Goal: Task Accomplishment & Management: Complete application form

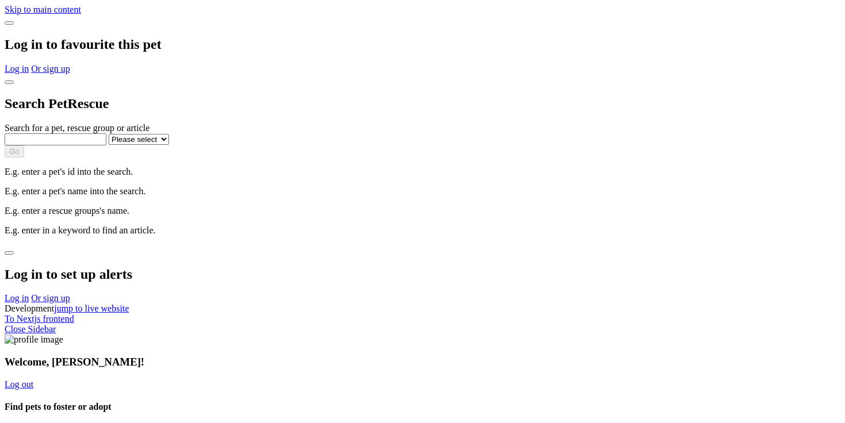
select select "1"
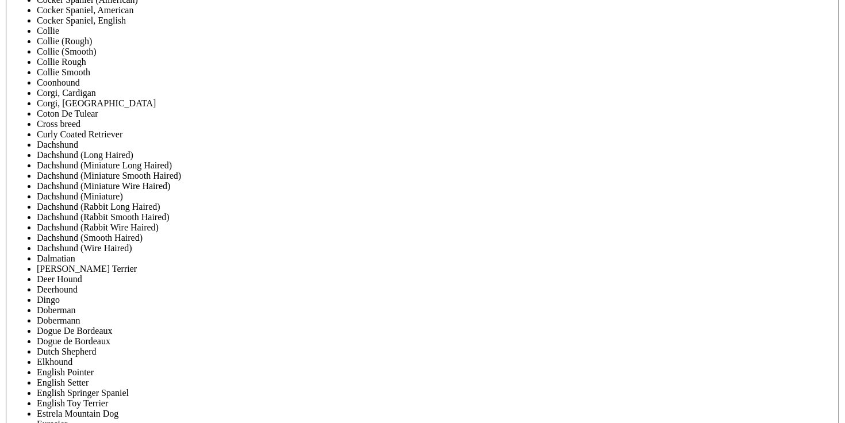
scroll to position [4296, 0]
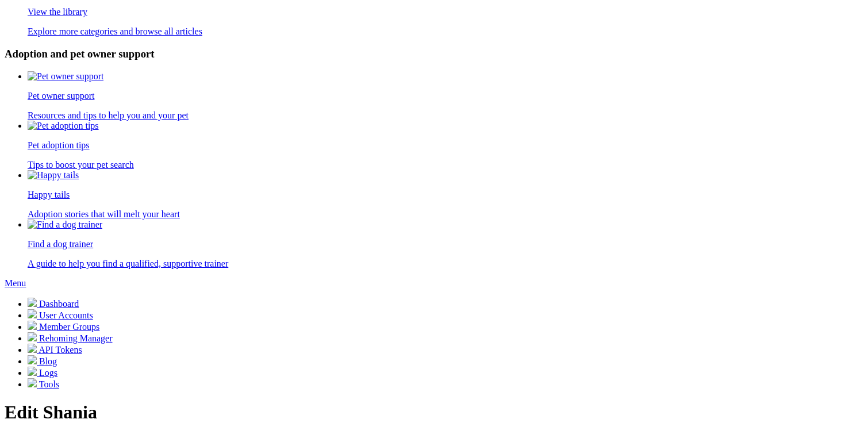
scroll to position [3981, 0]
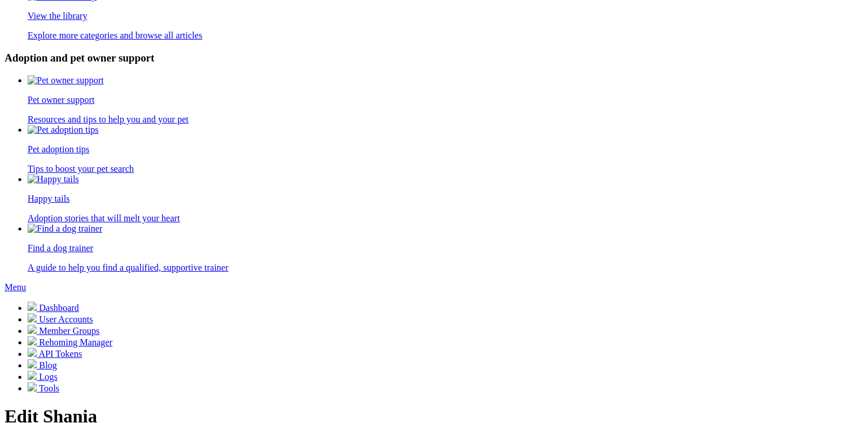
select select "1"
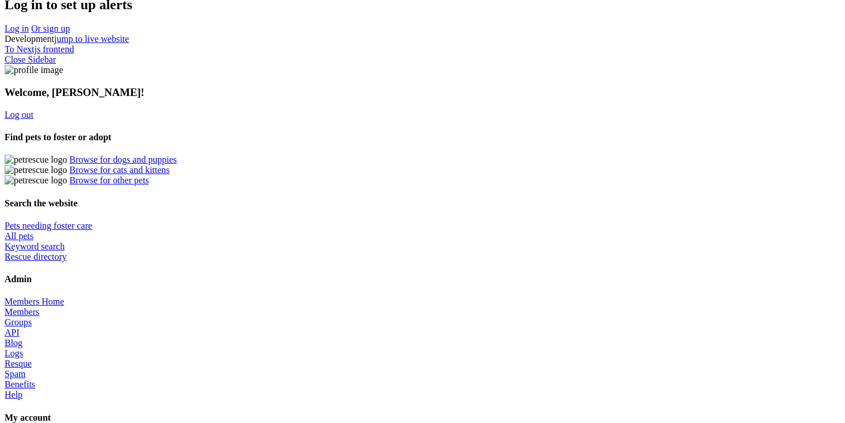
scroll to position [331, 0]
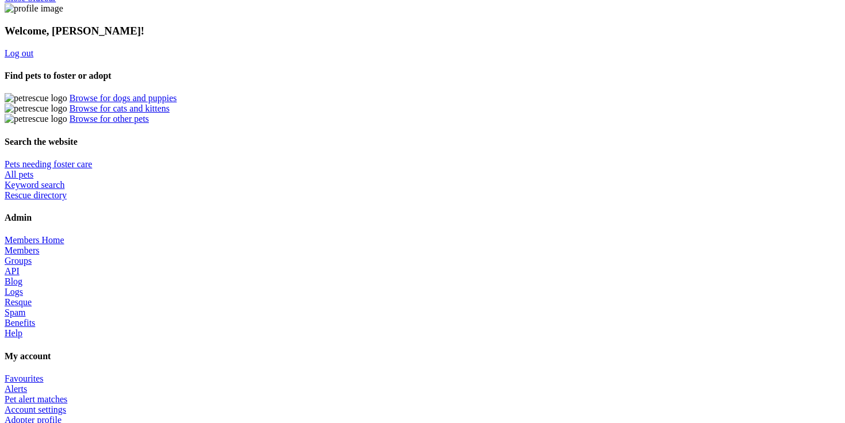
drag, startPoint x: 245, startPoint y: 236, endPoint x: 275, endPoint y: 240, distance: 30.8
drag, startPoint x: 289, startPoint y: 244, endPoint x: 247, endPoint y: 240, distance: 42.1
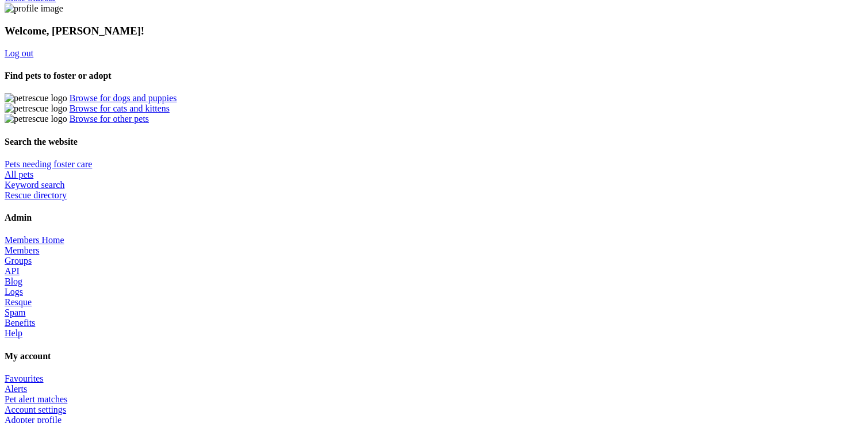
copy strong "Microchip number"
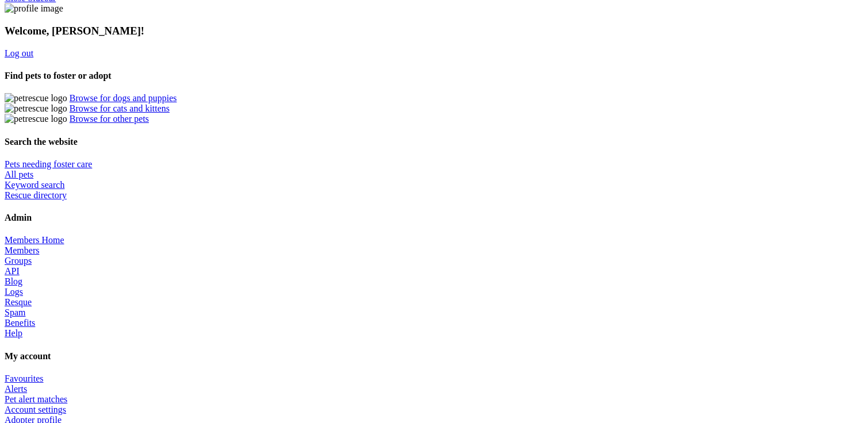
copy li "listing"
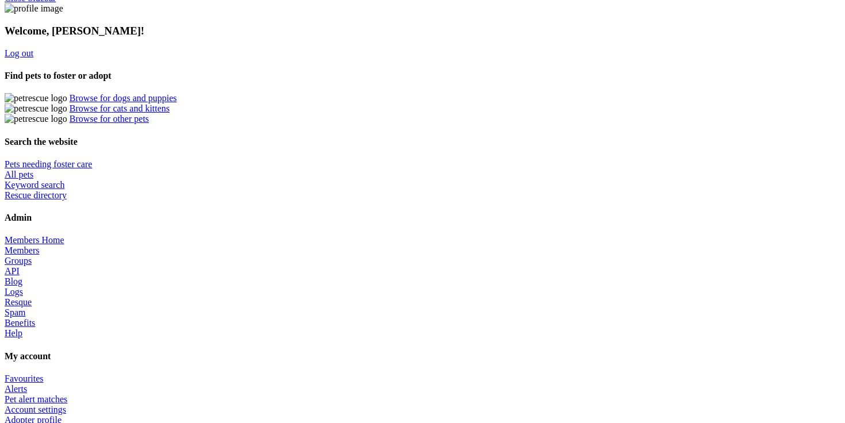
drag, startPoint x: 405, startPoint y: 258, endPoint x: 467, endPoint y: 257, distance: 61.5
copy li "attributes.microchip_number"
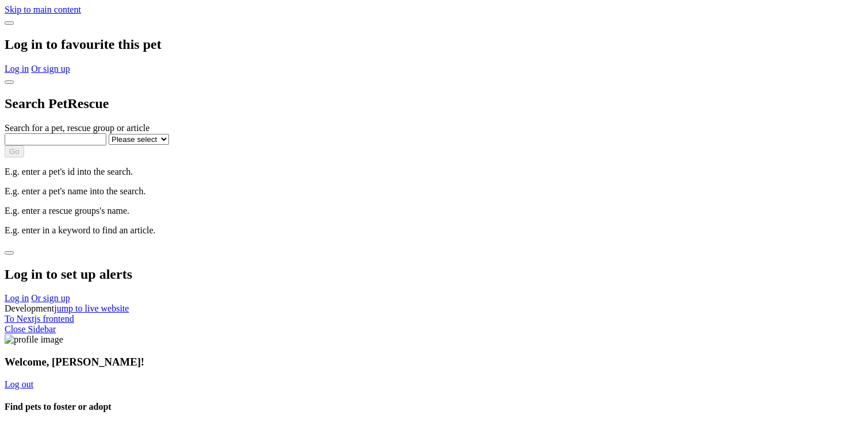
select select "1"
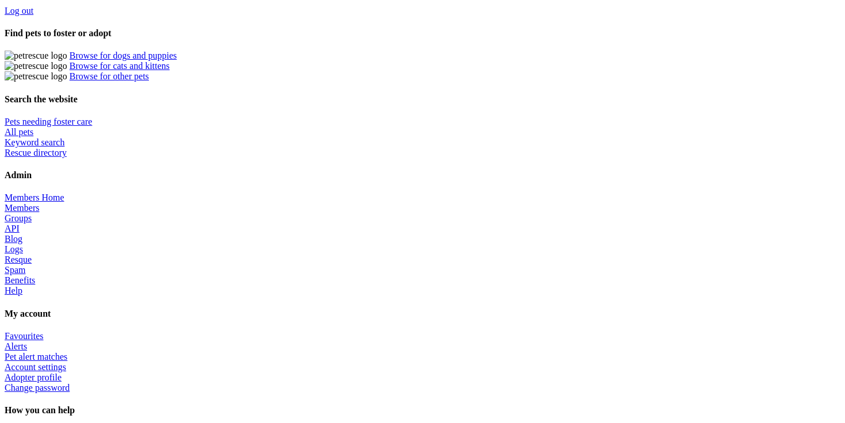
scroll to position [356, 0]
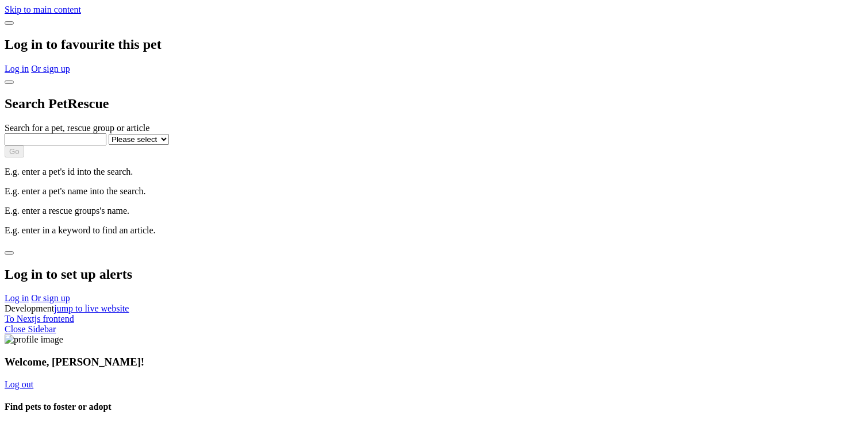
select select "1"
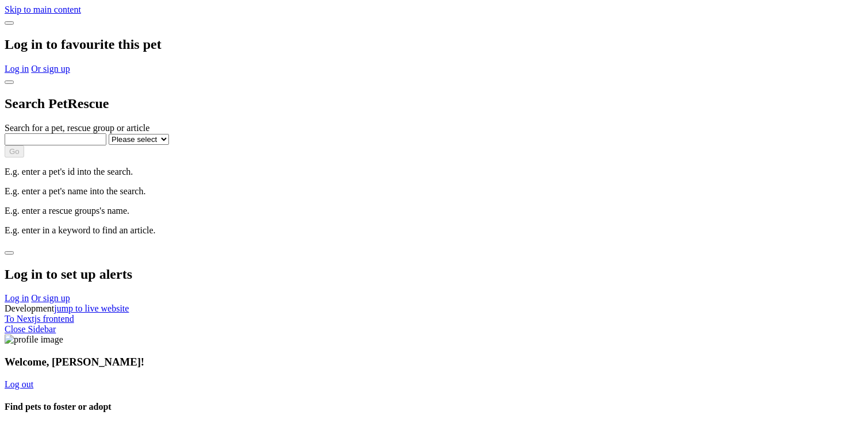
select select "1"
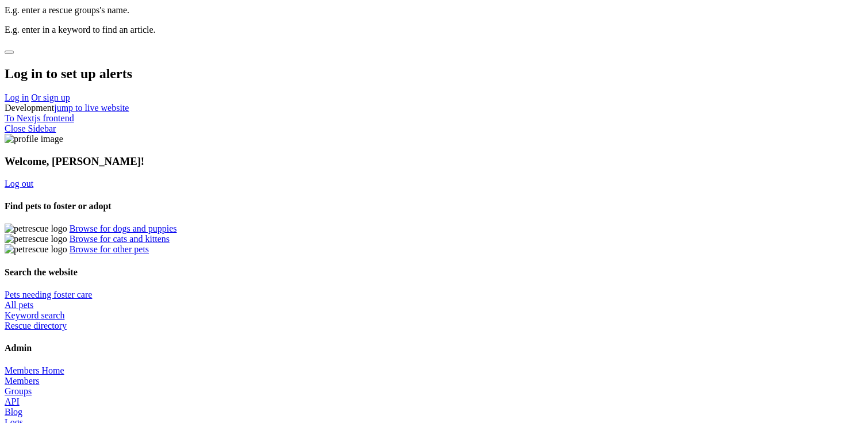
scroll to position [353, 0]
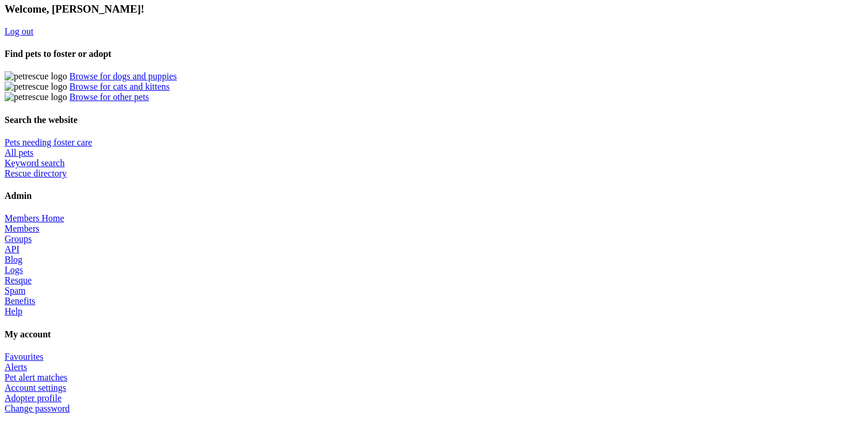
select select "1"
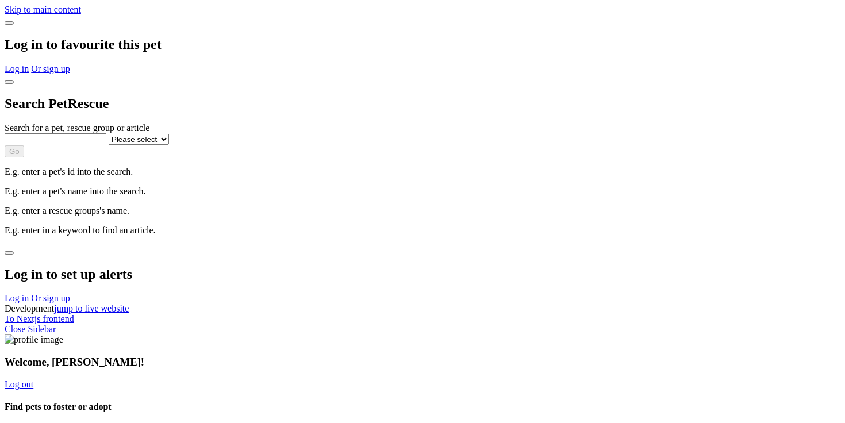
select select "1"
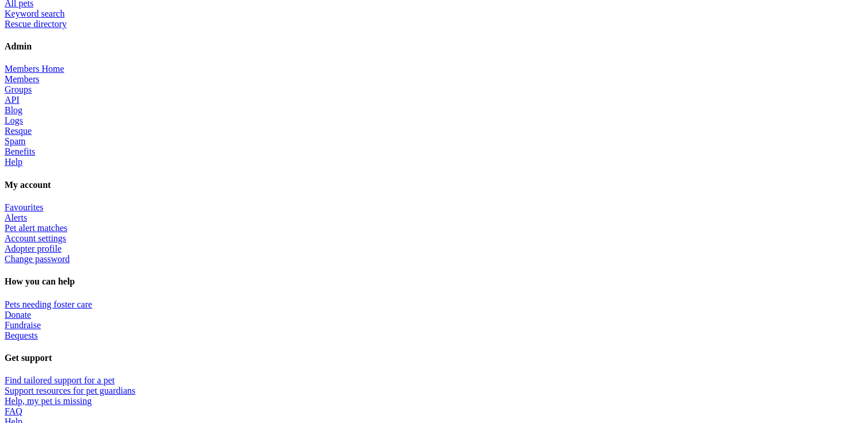
scroll to position [506, 0]
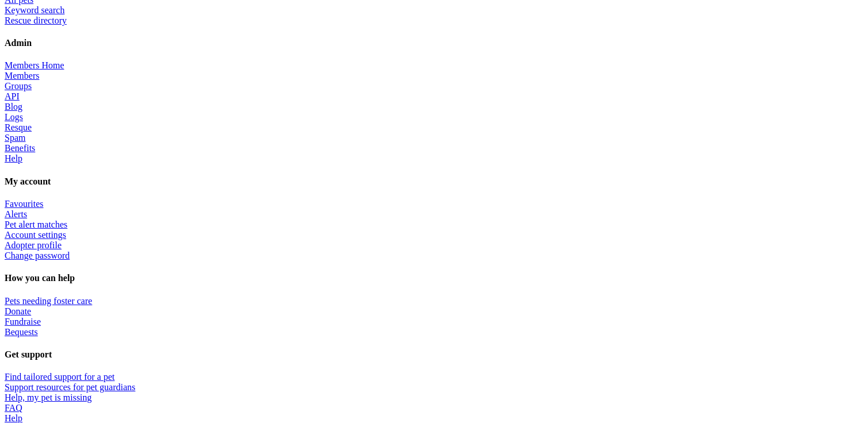
drag, startPoint x: 221, startPoint y: 55, endPoint x: 293, endPoint y: 55, distance: 71.9
copy li "Microchip number:"
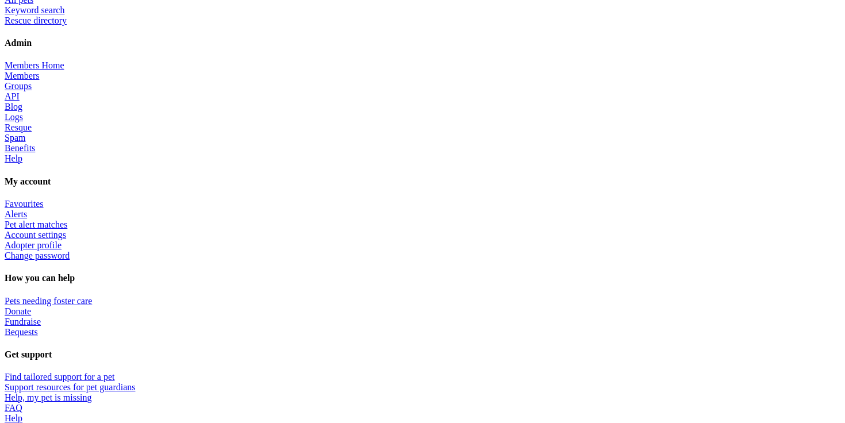
copy li "attributes"
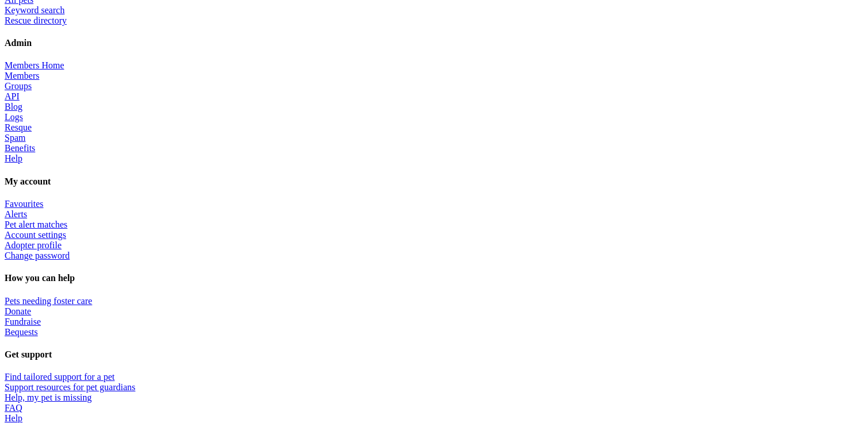
copy li "errors"
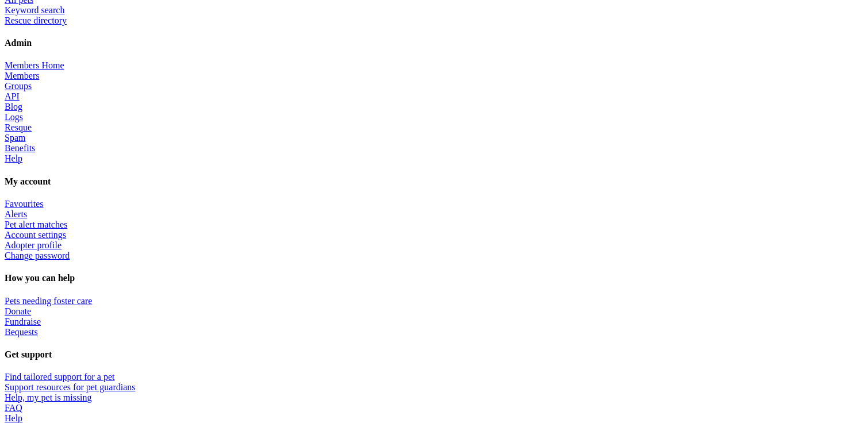
copy li "activerecord"
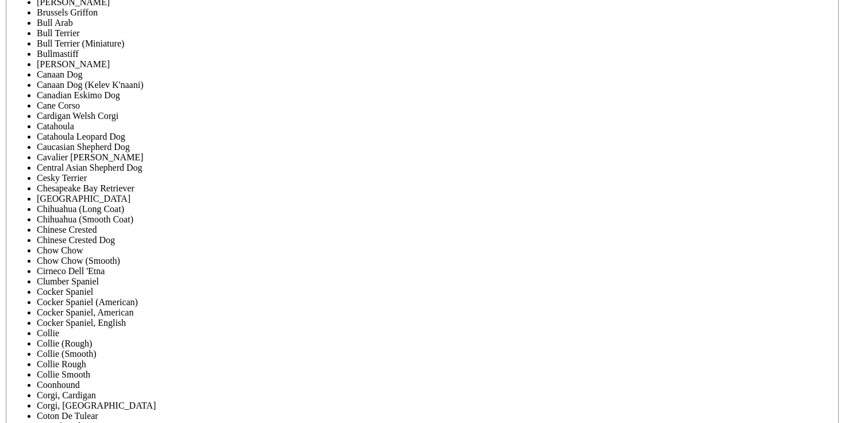
scroll to position [4221, 0]
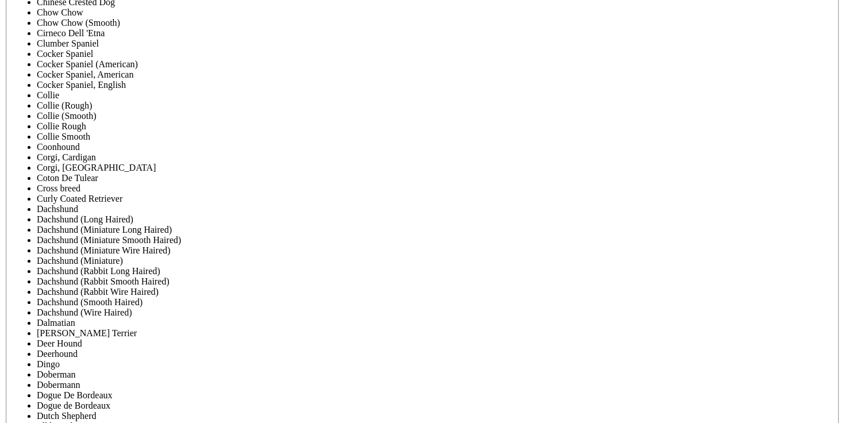
drag, startPoint x: 201, startPoint y: 292, endPoint x: 512, endPoint y: 298, distance: 310.5
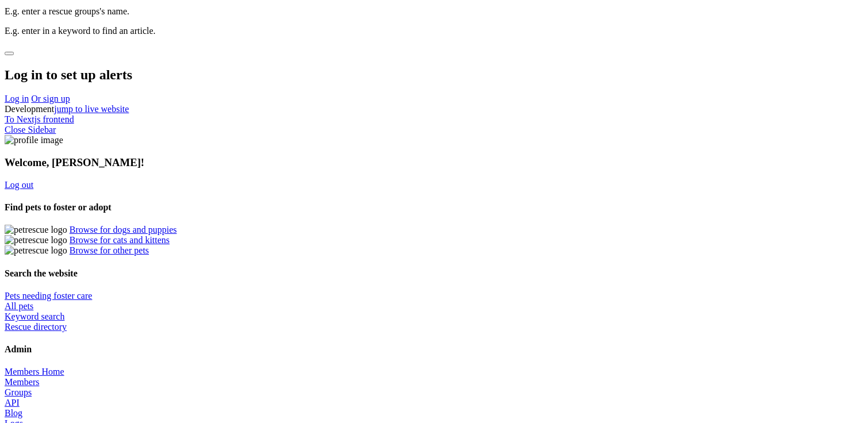
scroll to position [0, 0]
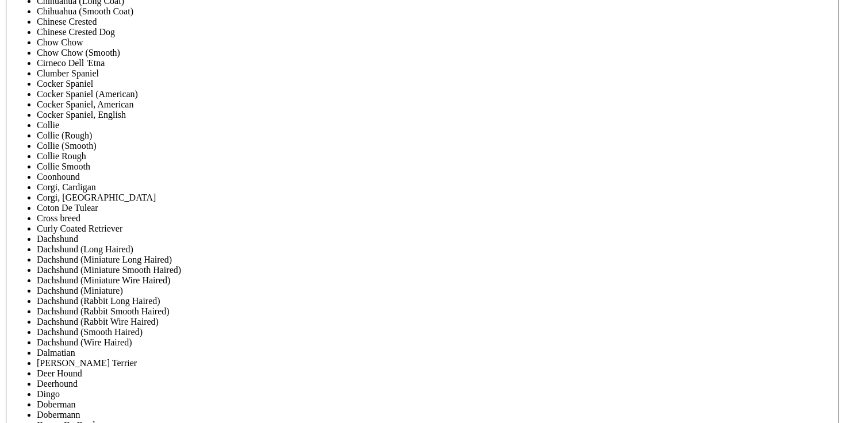
copy p "It appears this number is already in use. Please check that it’s been correctly…"
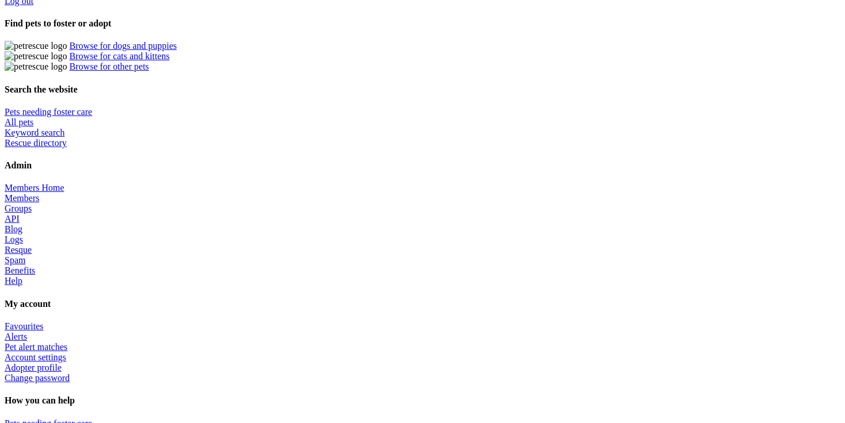
scroll to position [394, 0]
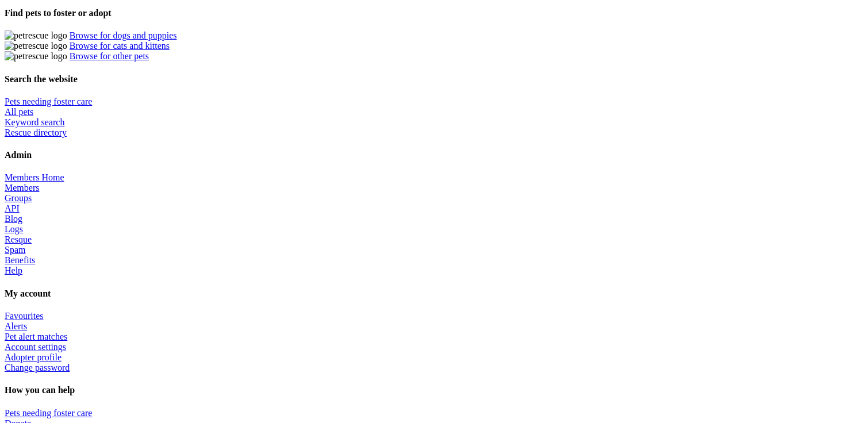
copy li "microchip_number"
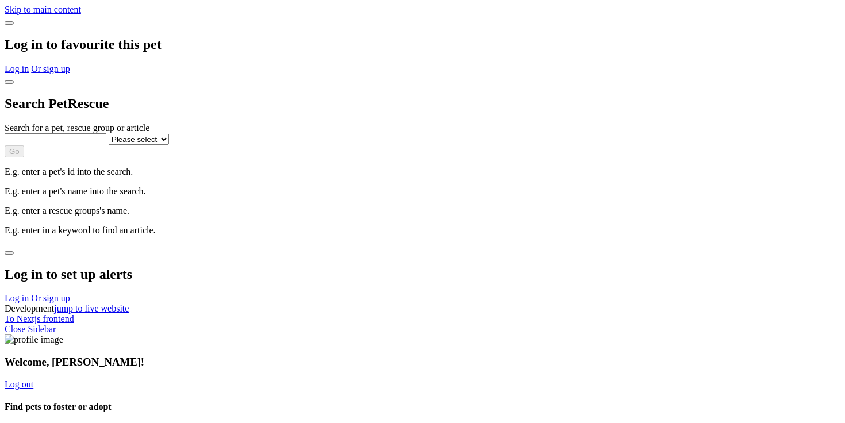
select select "1"
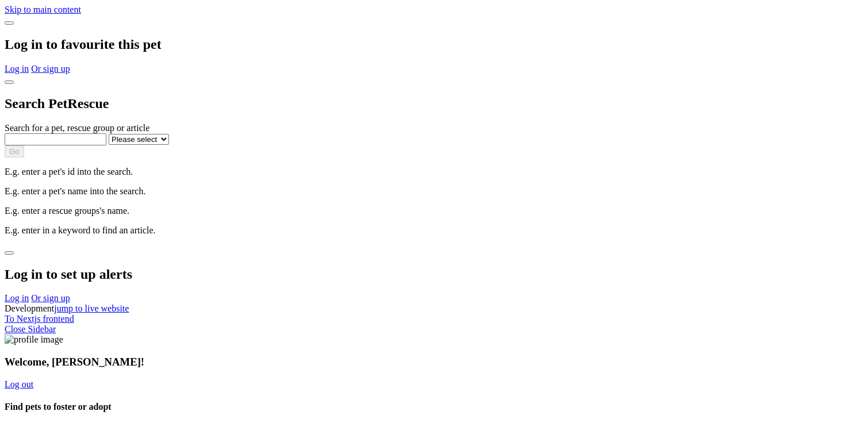
select select "1"
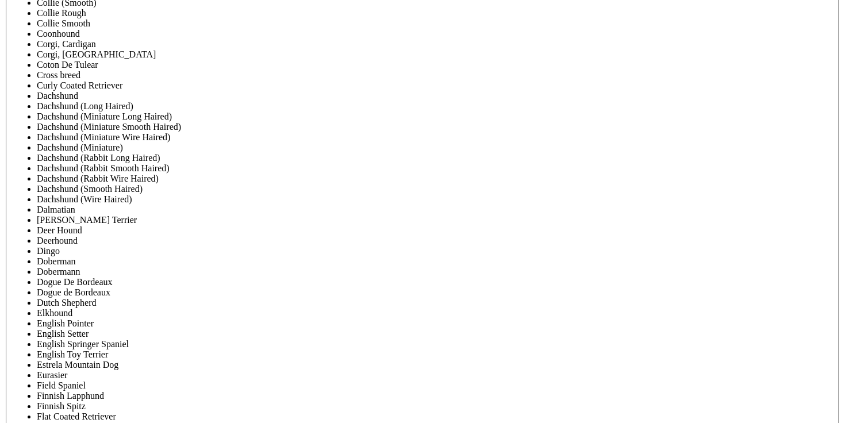
scroll to position [4306, 0]
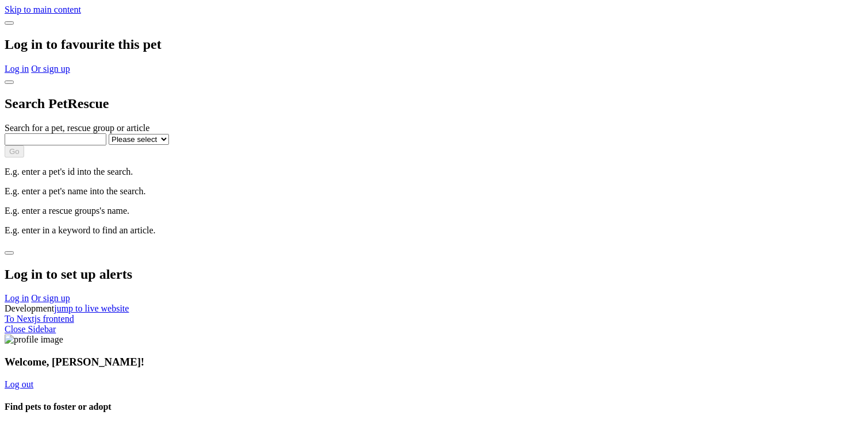
select select "1"
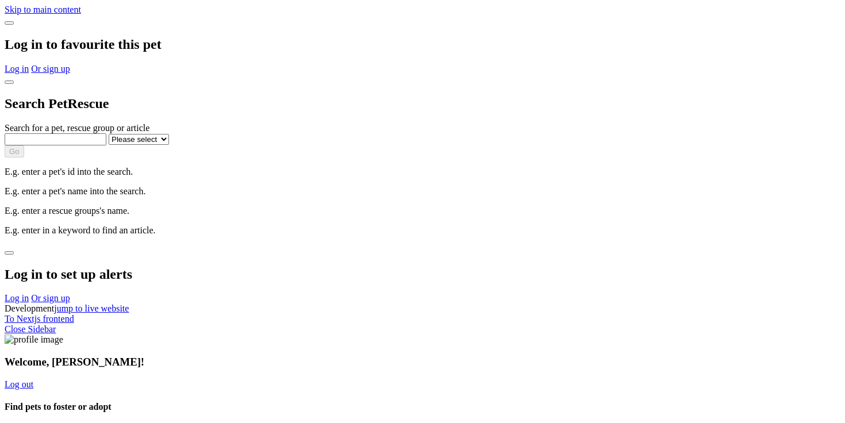
select select "1"
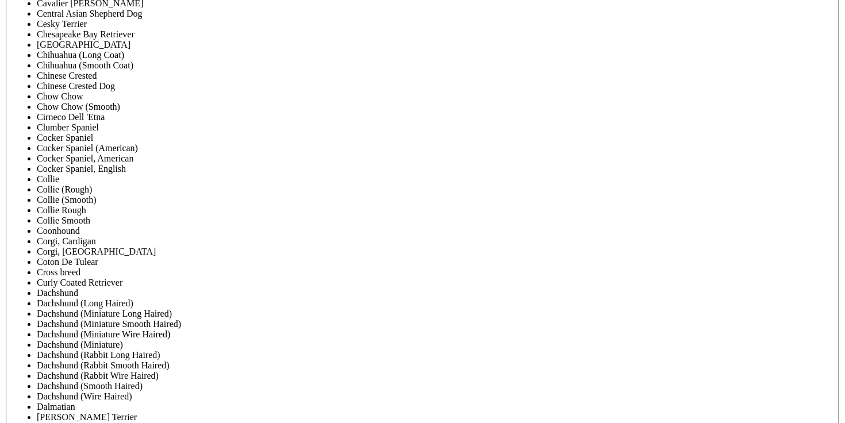
scroll to position [4217, 0]
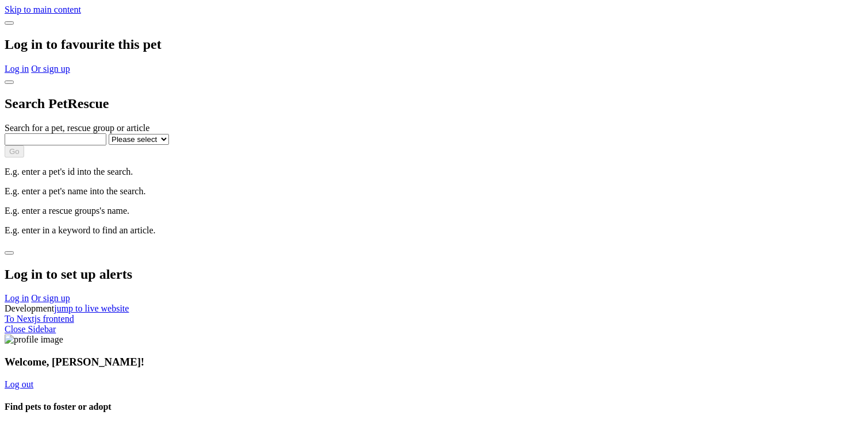
select select "1"
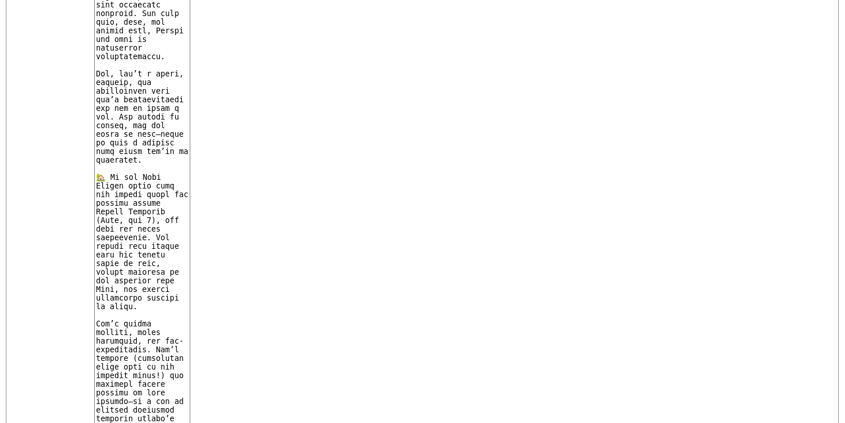
scroll to position [2404, 0]
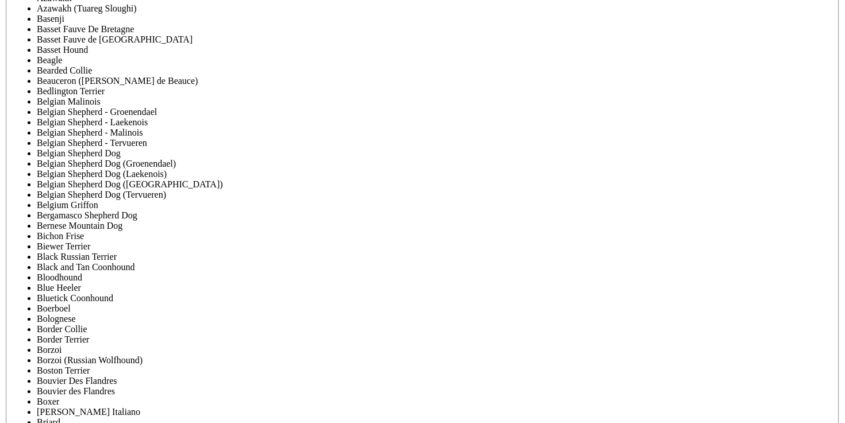
scroll to position [3556, 0]
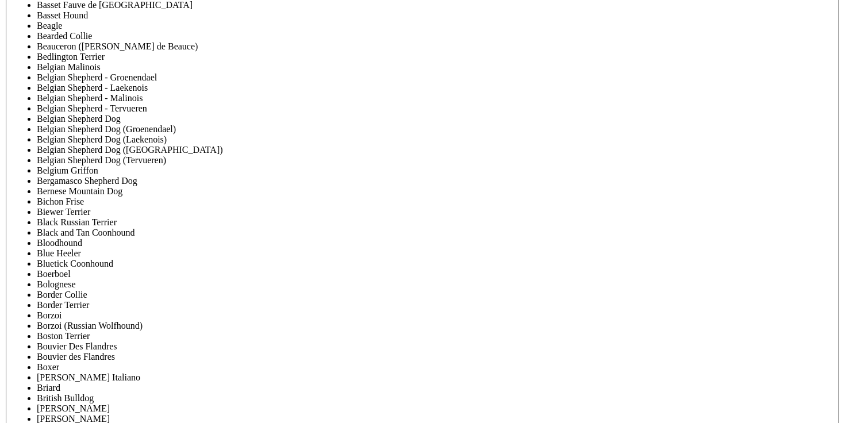
copy label "Location"
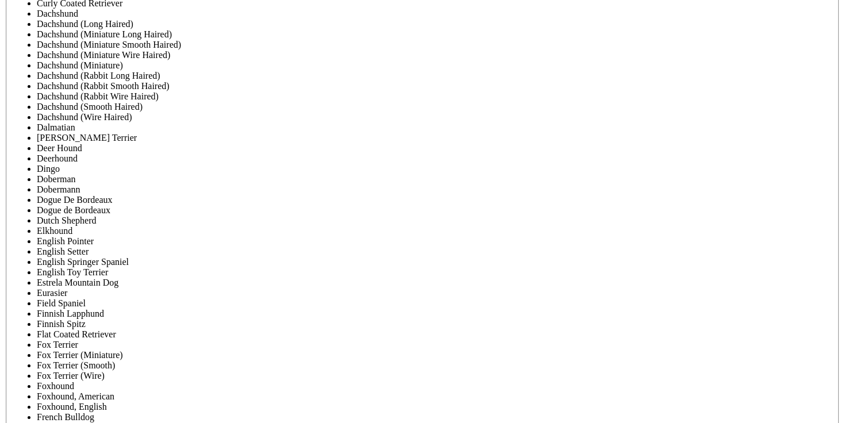
scroll to position [4372, 0]
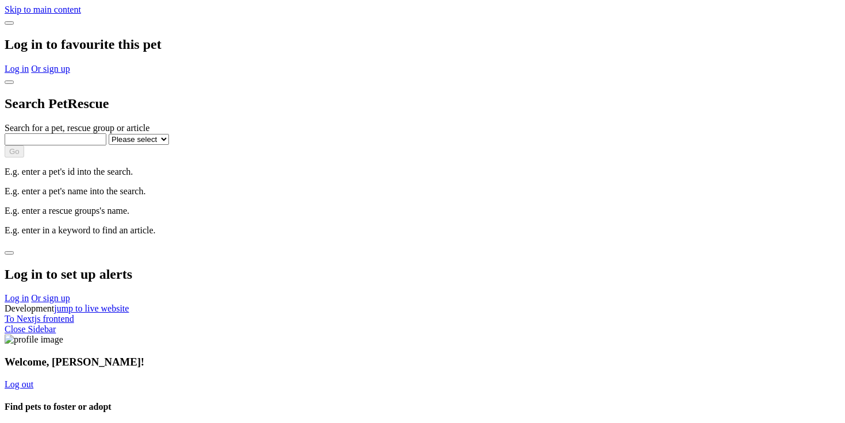
select select "1"
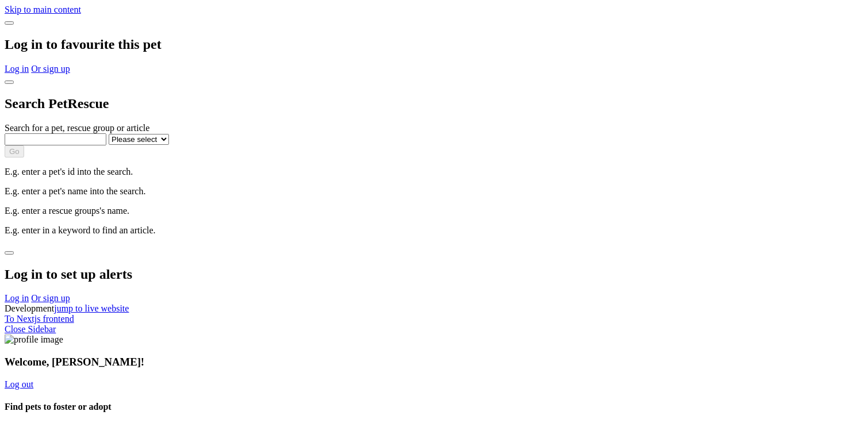
select select "1"
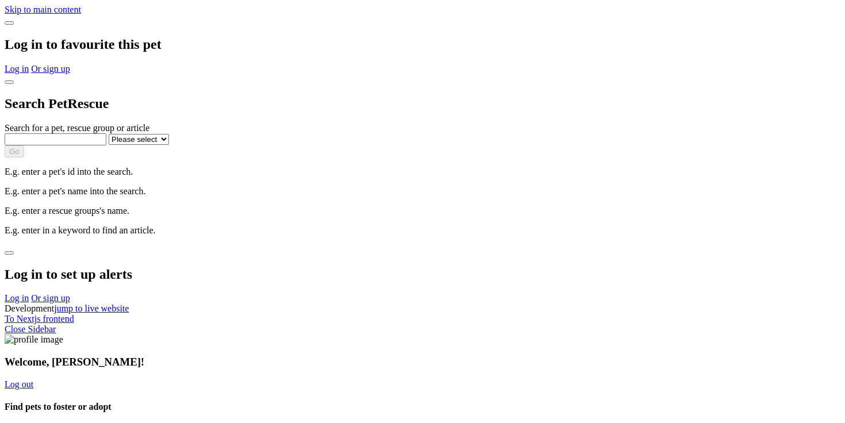
select select "1"
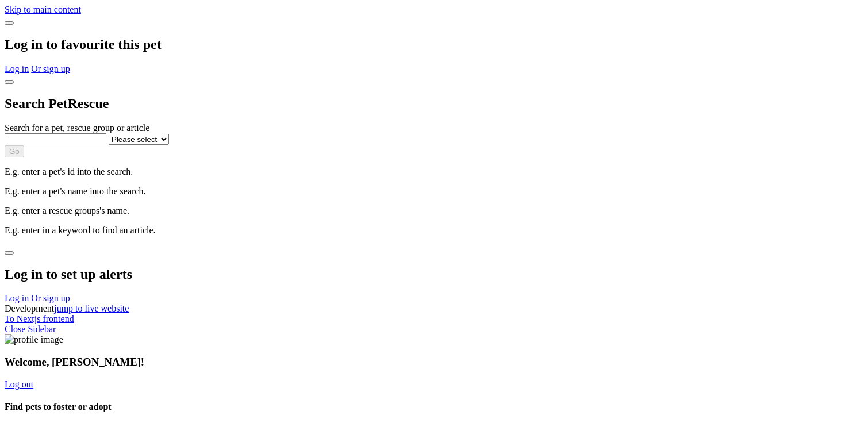
select select "1"
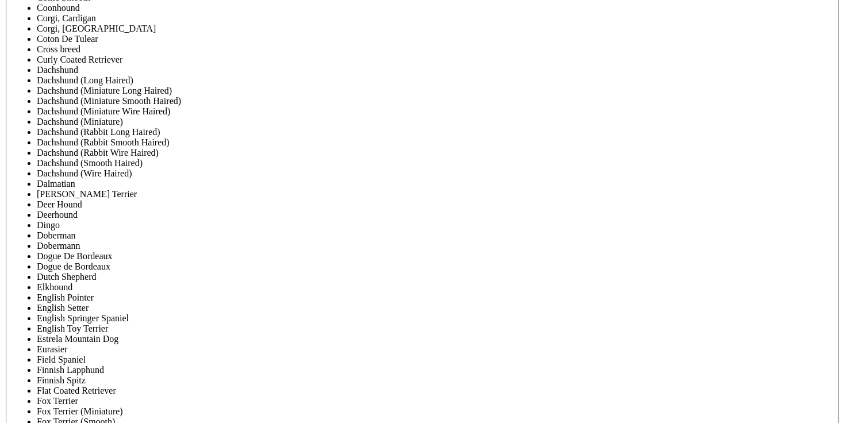
scroll to position [4333, 0]
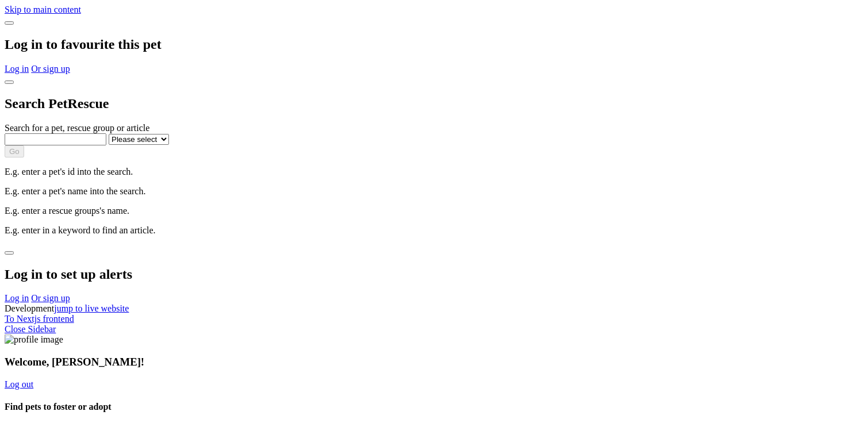
select select "1"
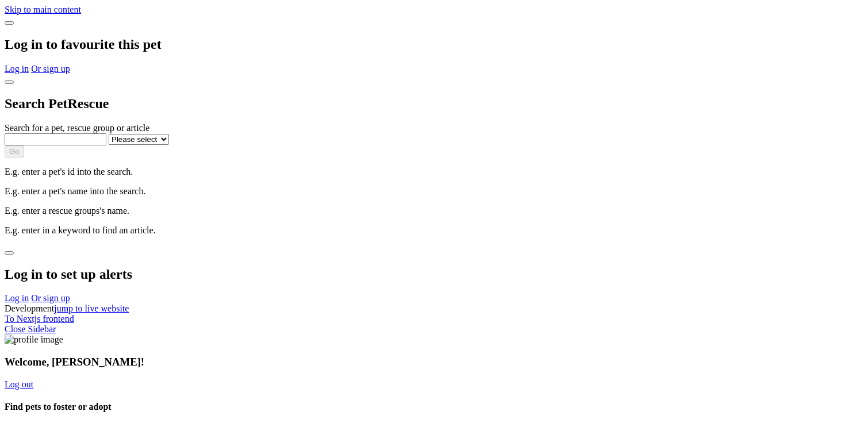
select select "1"
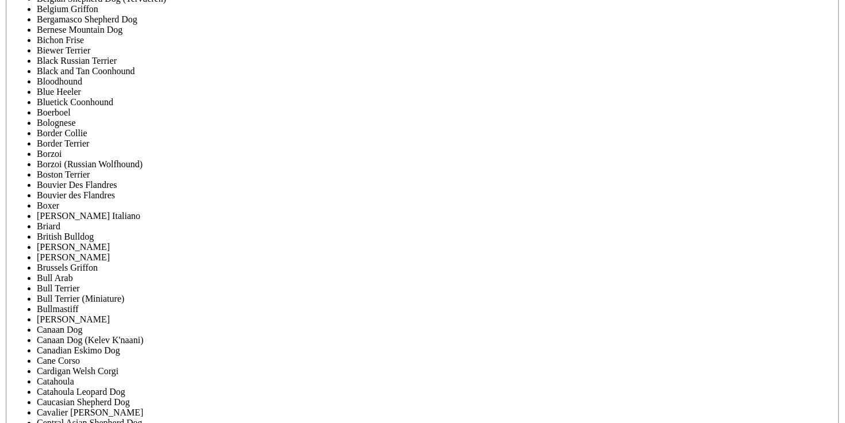
scroll to position [3792, 0]
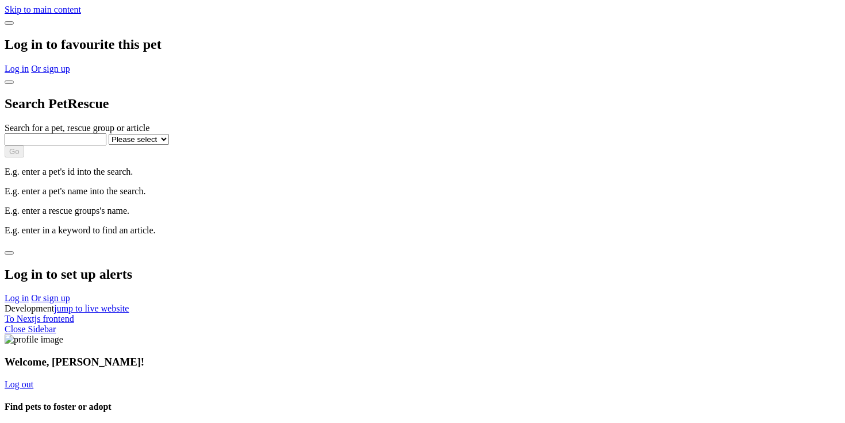
select select "1"
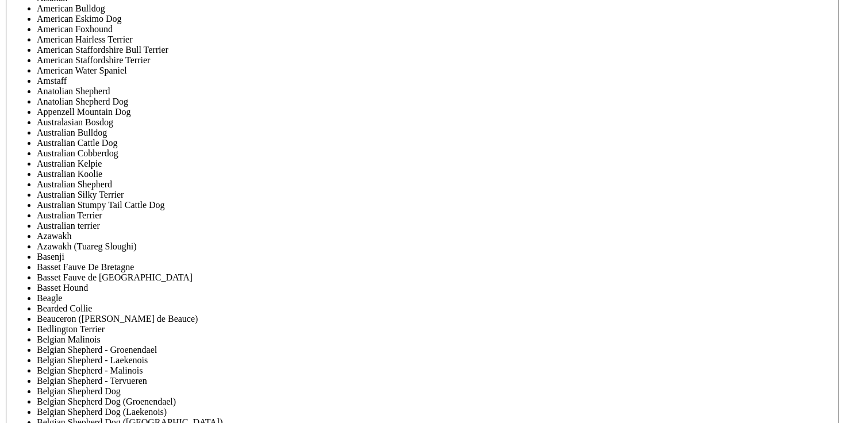
scroll to position [3303, 0]
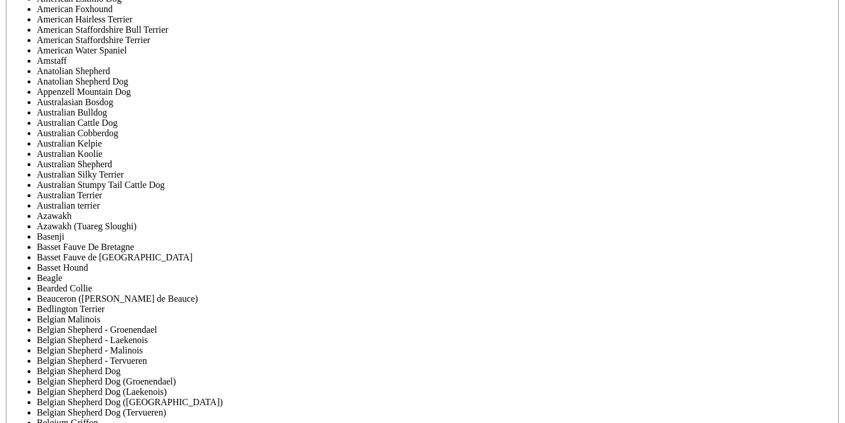
type button "ACT"
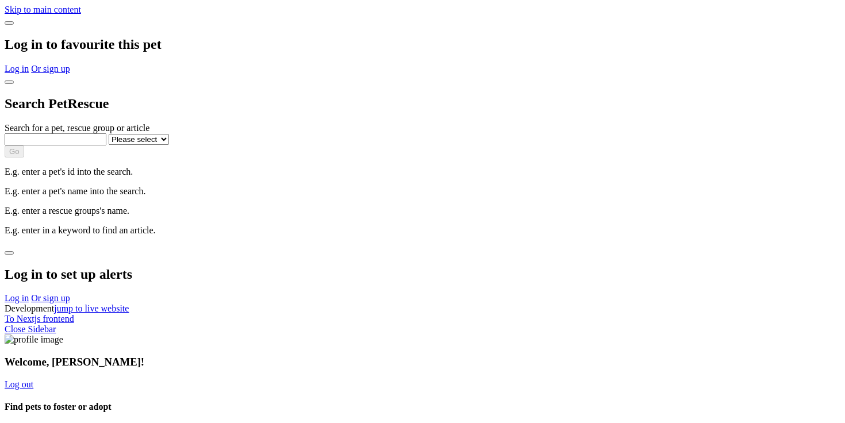
select select "1"
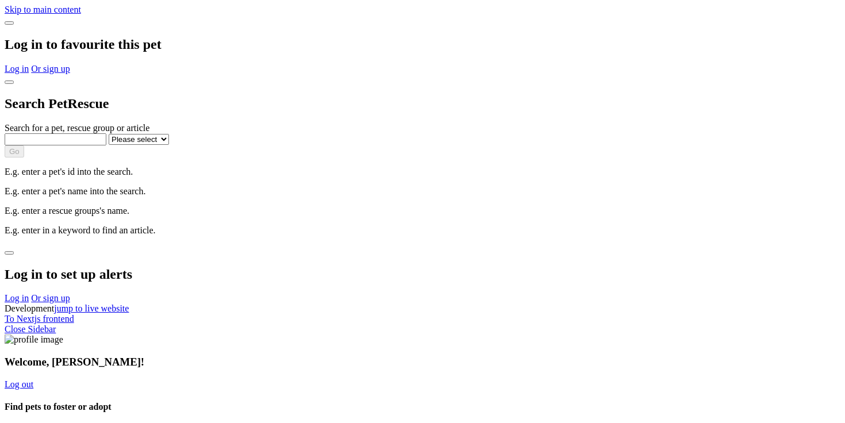
select select "1"
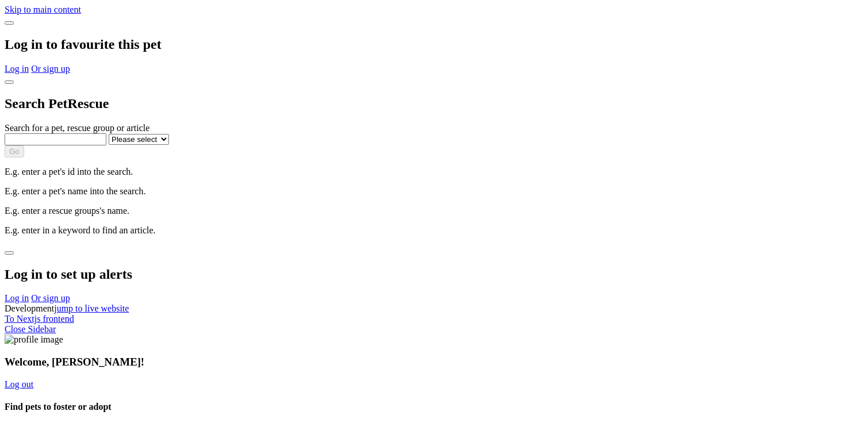
select select "1"
